Goal: Task Accomplishment & Management: Use online tool/utility

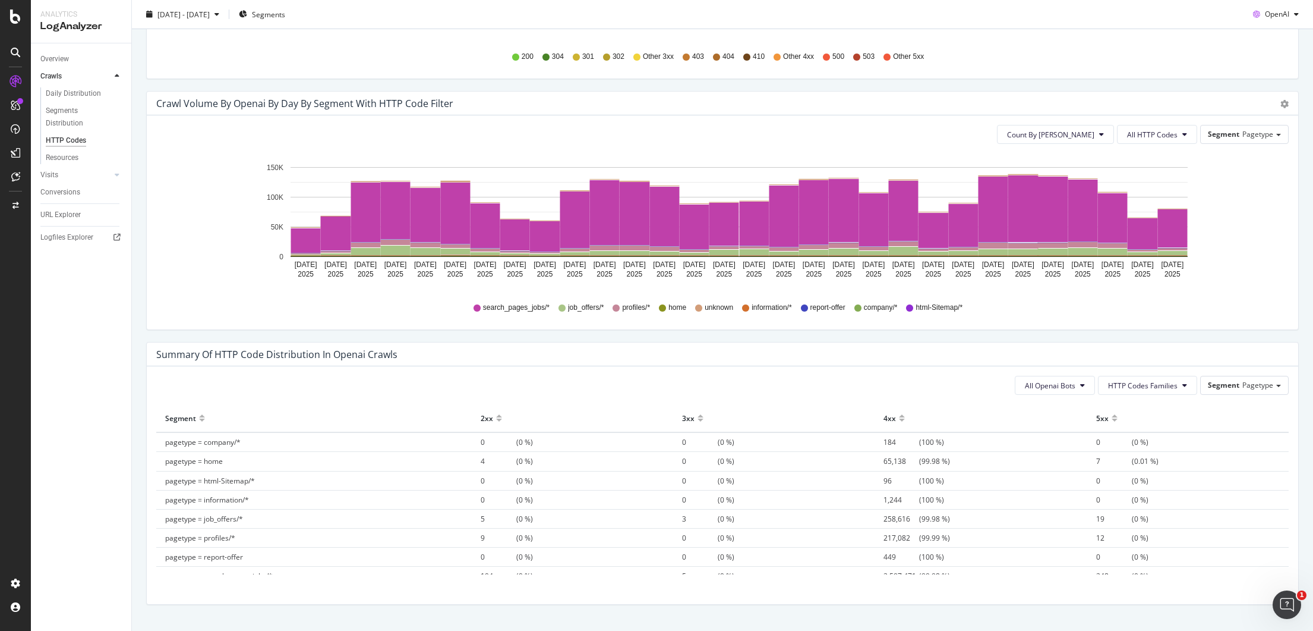
scroll to position [571, 0]
click at [1249, 125] on div "Count By Day All HTTP Codes Segment Pagetype Hold CMD (⌘) while clicking to fil…" at bounding box center [723, 223] width 1152 height 214
click at [1249, 131] on span "Pagetype" at bounding box center [1258, 135] width 31 height 10
click at [1249, 135] on span "Pagetype" at bounding box center [1258, 135] width 31 height 10
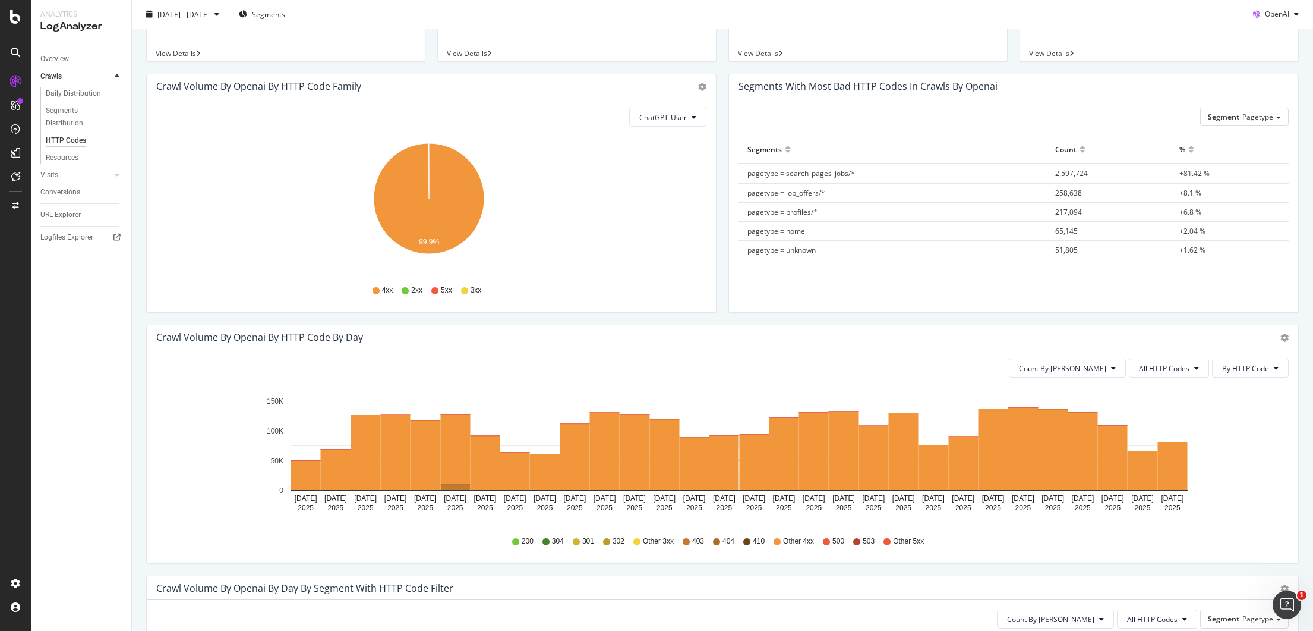
scroll to position [0, 0]
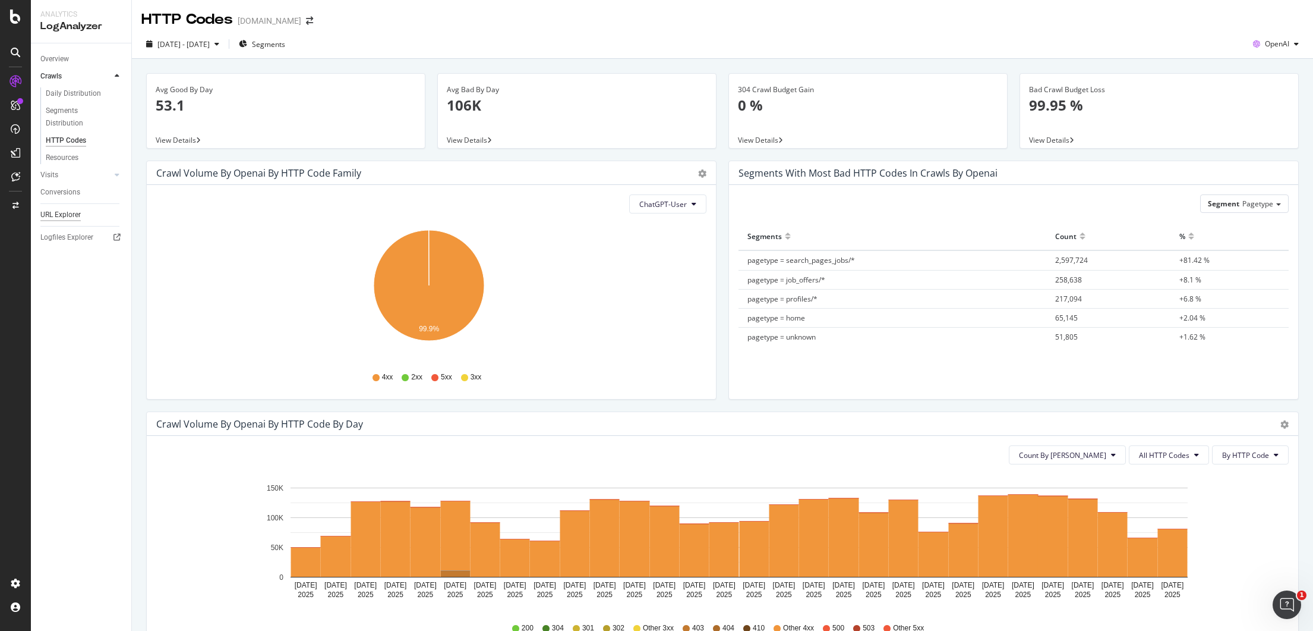
click at [79, 215] on div "URL Explorer" at bounding box center [60, 215] width 40 height 12
